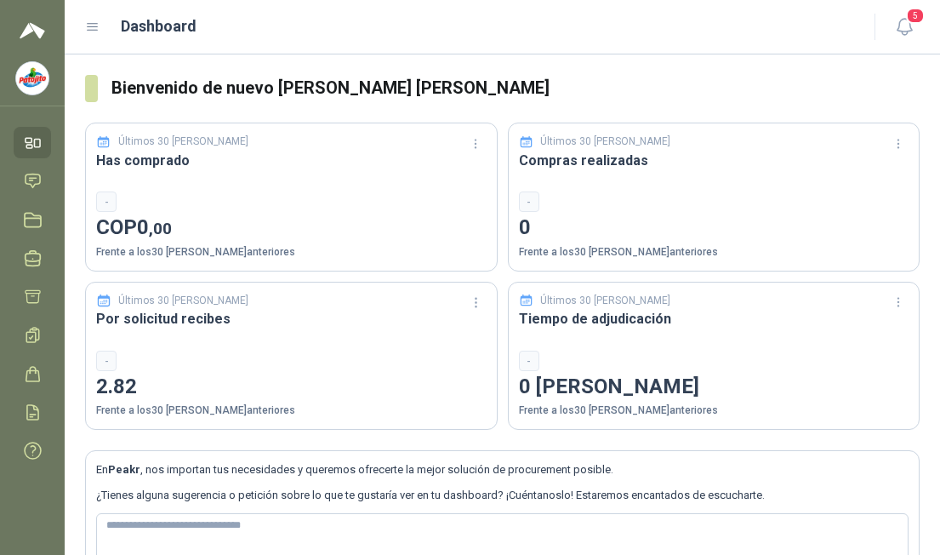
click at [37, 178] on icon at bounding box center [33, 181] width 18 height 18
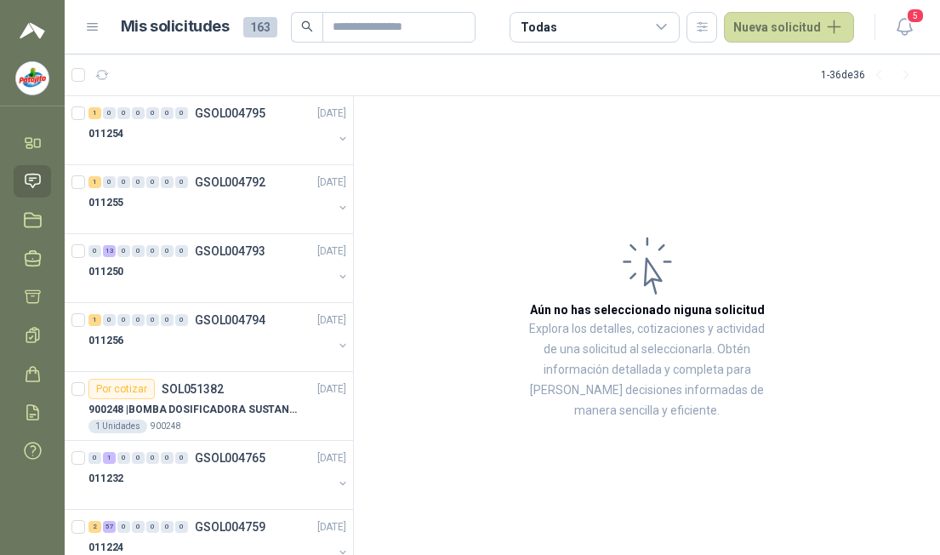
click at [114, 258] on div "0 13 0 0 0 0 0 GSOL004793 [DATE]" at bounding box center [219, 251] width 261 height 20
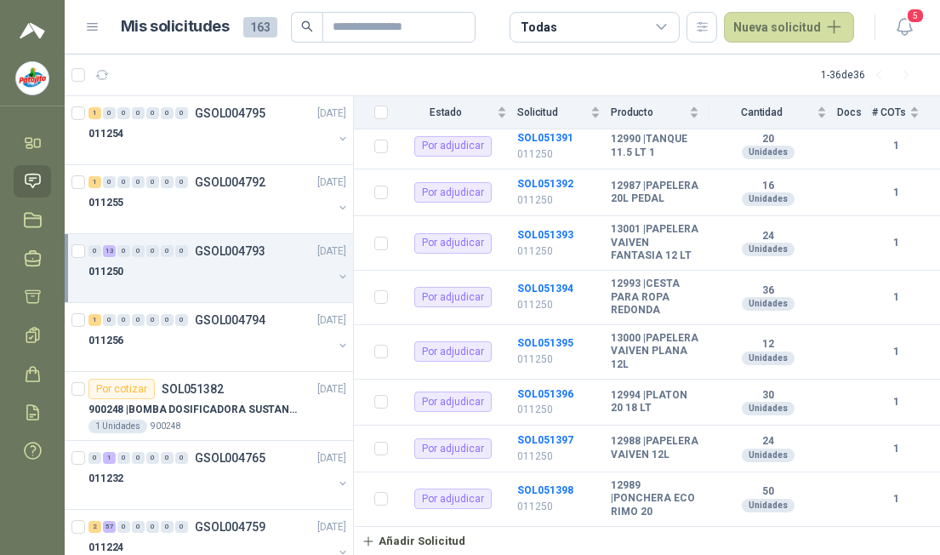
click at [166, 389] on p "SOL051382" at bounding box center [193, 389] width 62 height 12
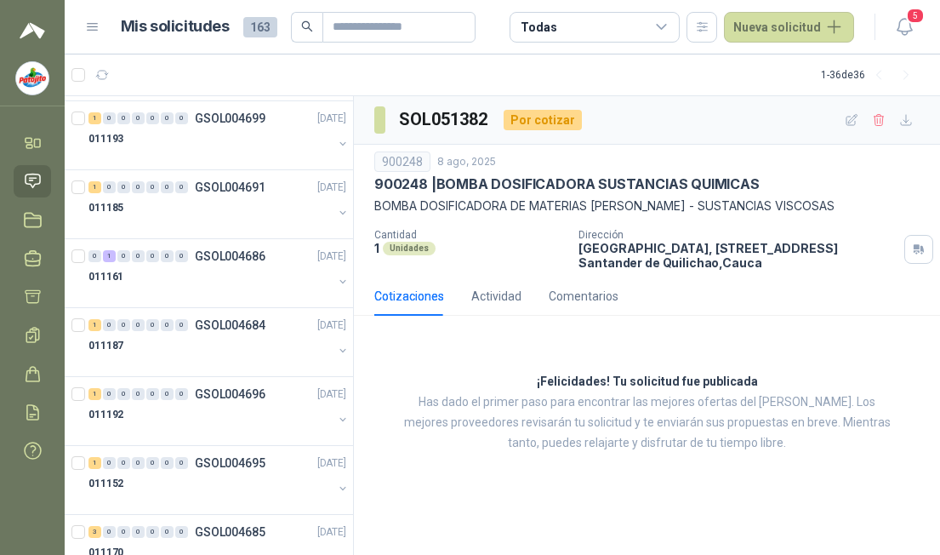
scroll to position [2046, 0]
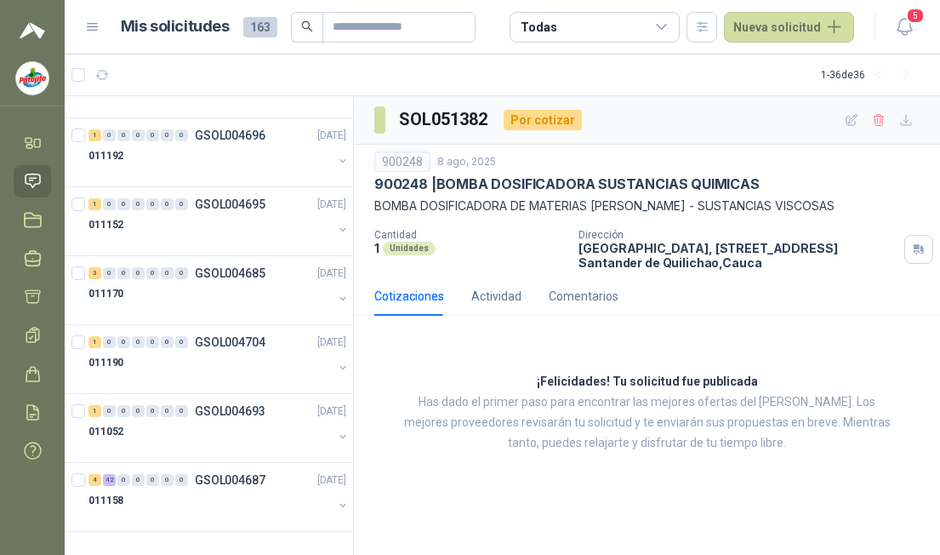
click at [113, 500] on p "011158" at bounding box center [106, 501] width 35 height 16
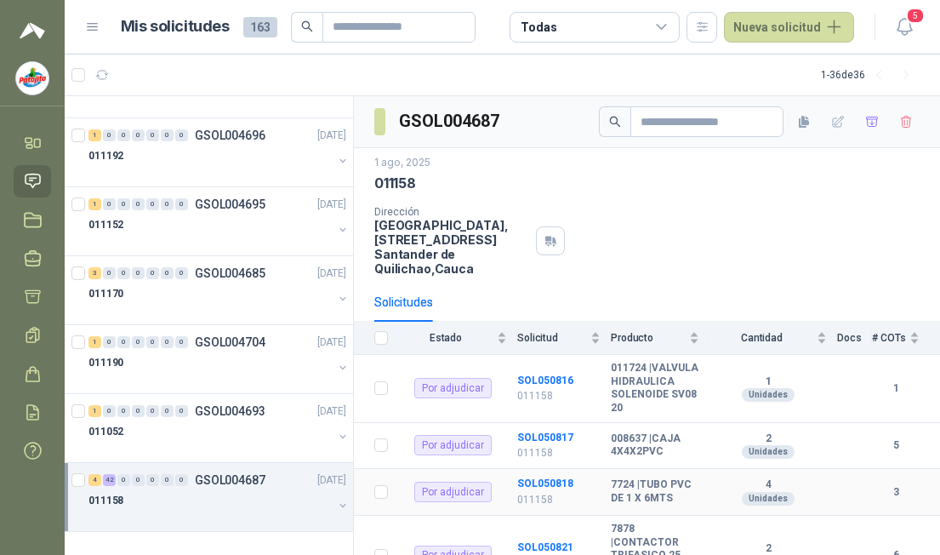
scroll to position [426, 0]
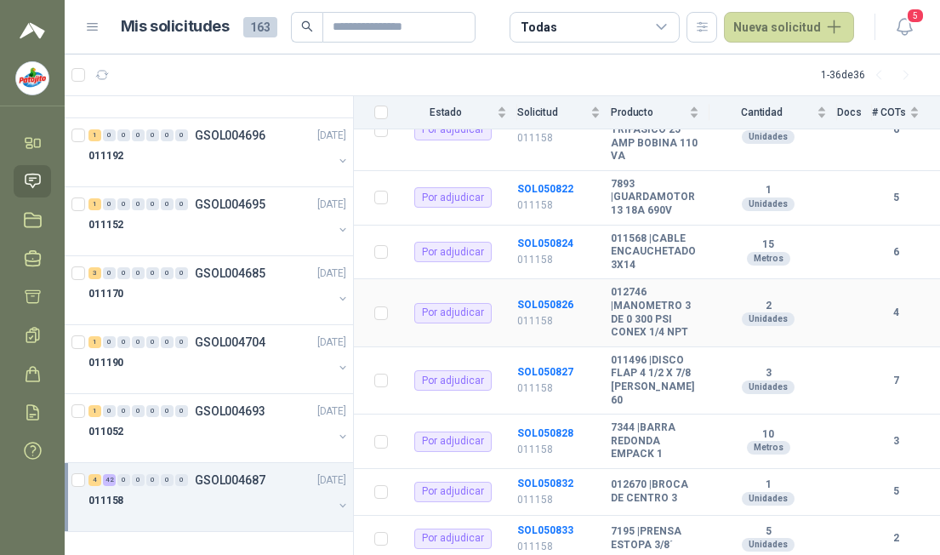
click at [547, 311] on b "SOL050826" at bounding box center [545, 305] width 56 height 12
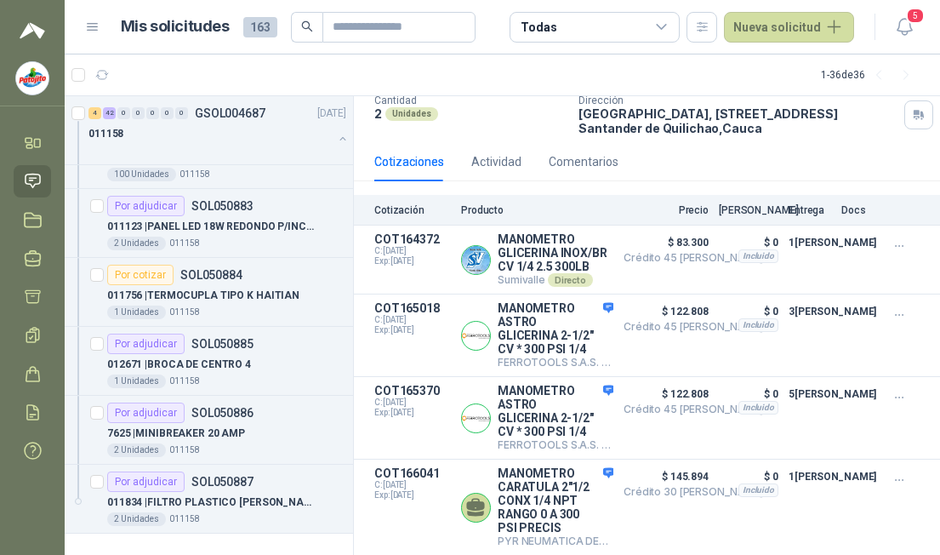
scroll to position [5217, 0]
click at [193, 503] on p "011834 | FILTRO PLASTICO [PERSON_NAME] 1" at bounding box center [213, 501] width 212 height 16
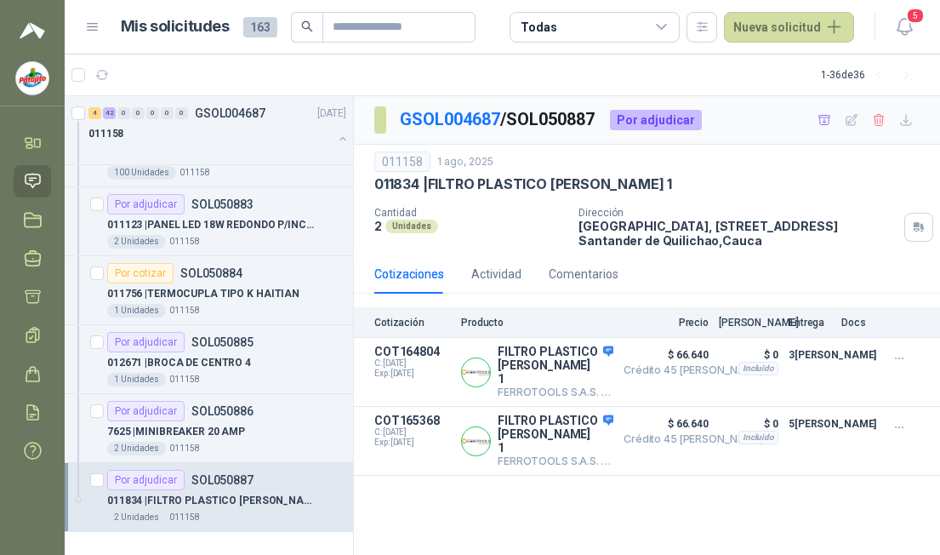
click at [213, 280] on div "Por cotizar SOL050884" at bounding box center [174, 273] width 135 height 20
